Goal: Information Seeking & Learning: Learn about a topic

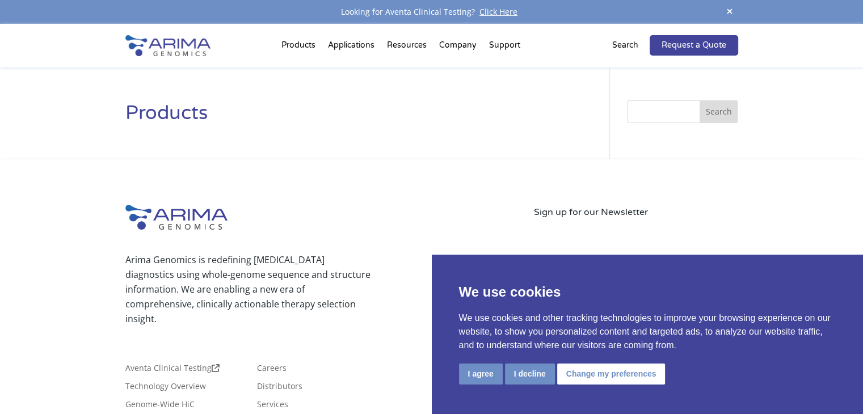
click at [654, 115] on input "Search" at bounding box center [682, 111] width 111 height 23
type input "maglev trains"
click at [700, 100] on button "Search" at bounding box center [719, 111] width 39 height 23
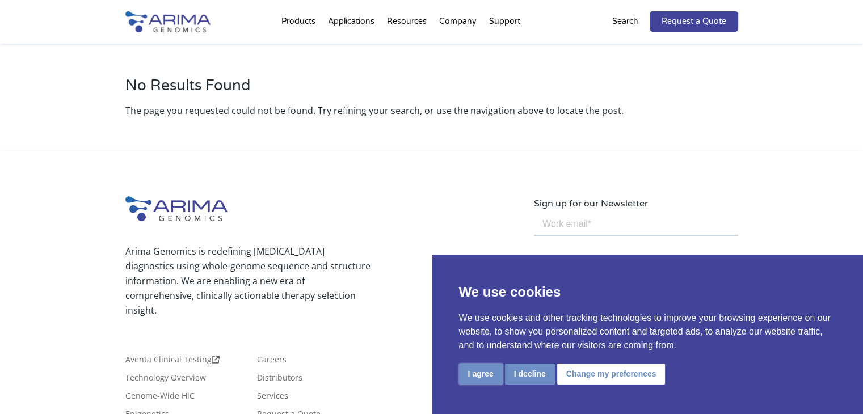
click at [492, 375] on button "I agree" at bounding box center [481, 374] width 44 height 21
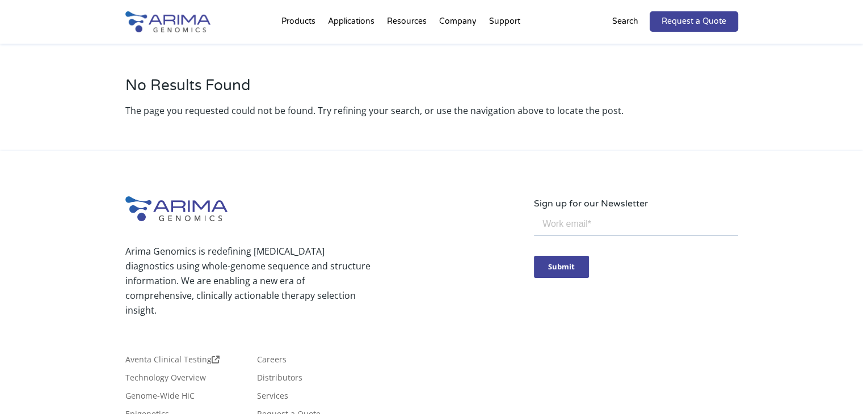
click at [631, 18] on p "Search" at bounding box center [626, 21] width 26 height 15
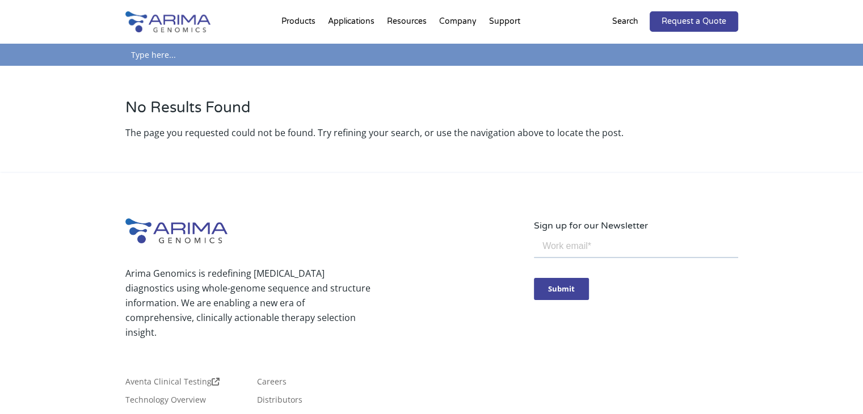
click at [234, 62] on input "text" at bounding box center [431, 55] width 613 height 22
drag, startPoint x: 234, startPoint y: 62, endPoint x: 81, endPoint y: 58, distance: 152.7
click at [81, 58] on div "Search for: maglev trains Search" at bounding box center [431, 55] width 863 height 22
type input "magnetic levitation trains"
click input "Search" at bounding box center [0, 0] width 0 height 0
